Goal: Task Accomplishment & Management: Complete application form

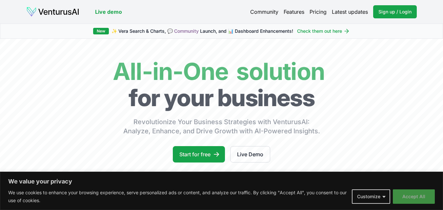
click at [413, 195] on button "Accept All" at bounding box center [413, 196] width 42 height 14
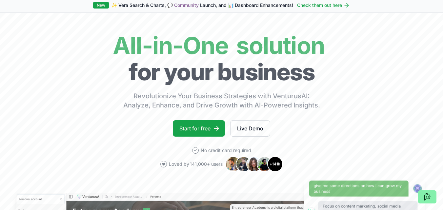
scroll to position [26, 0]
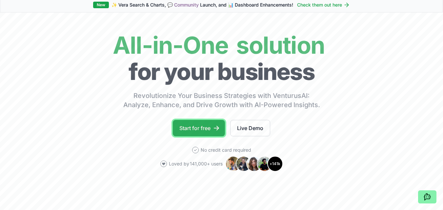
click at [198, 129] on link "Start for free" at bounding box center [199, 128] width 52 height 16
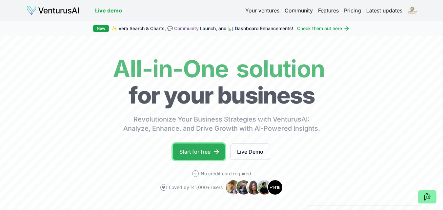
click at [209, 155] on link "Start for free" at bounding box center [199, 151] width 52 height 16
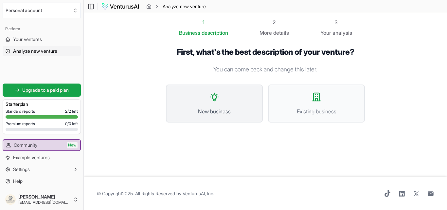
click at [230, 100] on button "New business" at bounding box center [214, 104] width 97 height 38
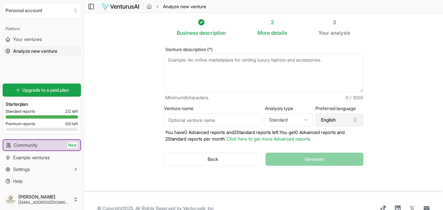
click at [344, 120] on button "English" at bounding box center [339, 119] width 48 height 13
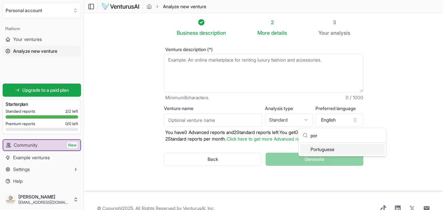
type input "por"
click at [339, 151] on div "Portuguese" at bounding box center [342, 149] width 85 height 10
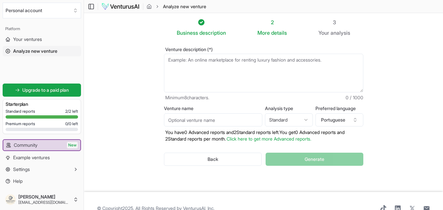
click at [252, 119] on input "Venture name" at bounding box center [213, 119] width 98 height 13
type input "Julio Oliveira"
click at [292, 121] on html "We value your privacy We use cookies to enhance your browsing experience, serve…" at bounding box center [221, 105] width 443 height 210
select select "advanced"
click at [349, 119] on button "Portuguese" at bounding box center [339, 119] width 48 height 13
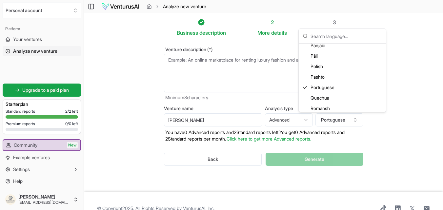
scroll to position [1327, 0]
click at [342, 73] on div "Portuguese" at bounding box center [342, 75] width 85 height 10
